Goal: Task Accomplishment & Management: Use online tool/utility

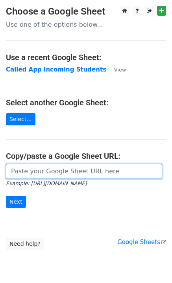
click at [56, 165] on input "url" at bounding box center [84, 171] width 156 height 15
paste input "https://docs.google.com/spreadsheets/d/14njyzfLWwamQBgI5hnTej7hY48FCPqoud_Va_yF…"
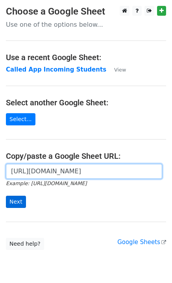
type input "https://docs.google.com/spreadsheets/d/14njyzfLWwamQBgI5hnTej7hY48FCPqoud_Va_yF…"
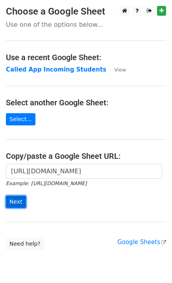
scroll to position [0, 0]
click at [13, 207] on input "Next" at bounding box center [16, 202] width 20 height 12
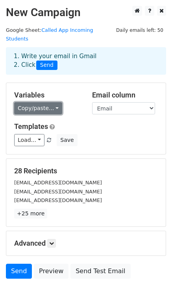
click at [38, 104] on link "Copy/paste..." at bounding box center [38, 108] width 48 height 12
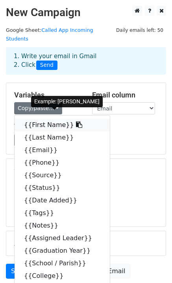
click at [42, 119] on link "{{First Name}}" at bounding box center [62, 125] width 95 height 13
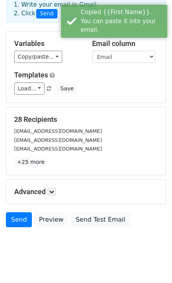
scroll to position [52, 0]
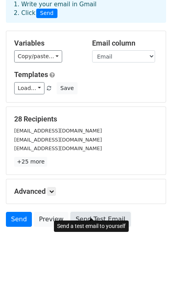
click at [91, 213] on link "Send Test Email" at bounding box center [100, 219] width 60 height 15
